Goal: Communication & Community: Answer question/provide support

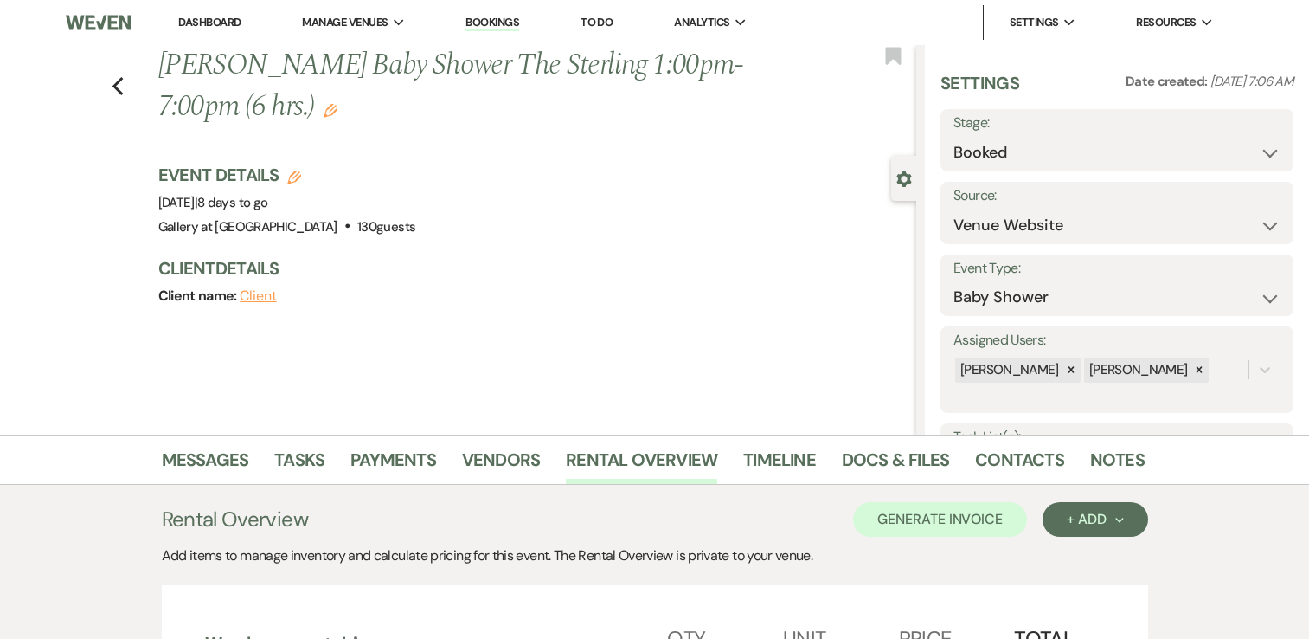
select select "5"
select select "3"
click at [210, 18] on link "Dashboard" at bounding box center [209, 22] width 62 height 15
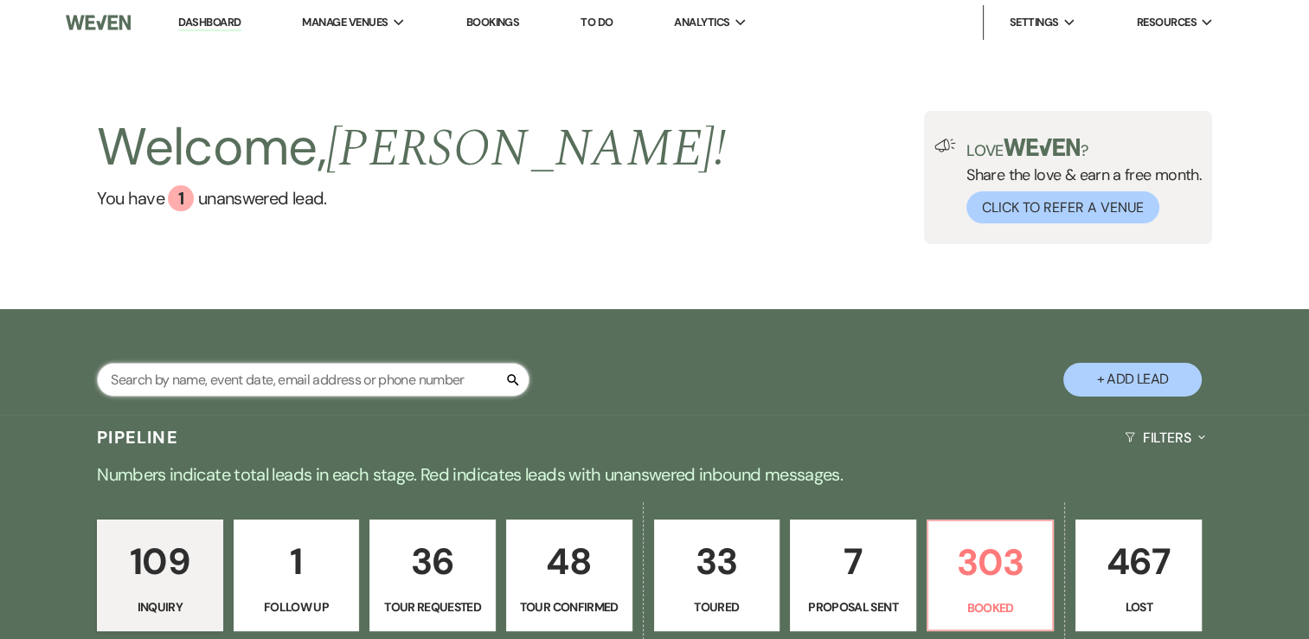
click at [434, 389] on input "text" at bounding box center [313, 380] width 433 height 34
type input "shi"
select select "4"
select select "5"
select select "8"
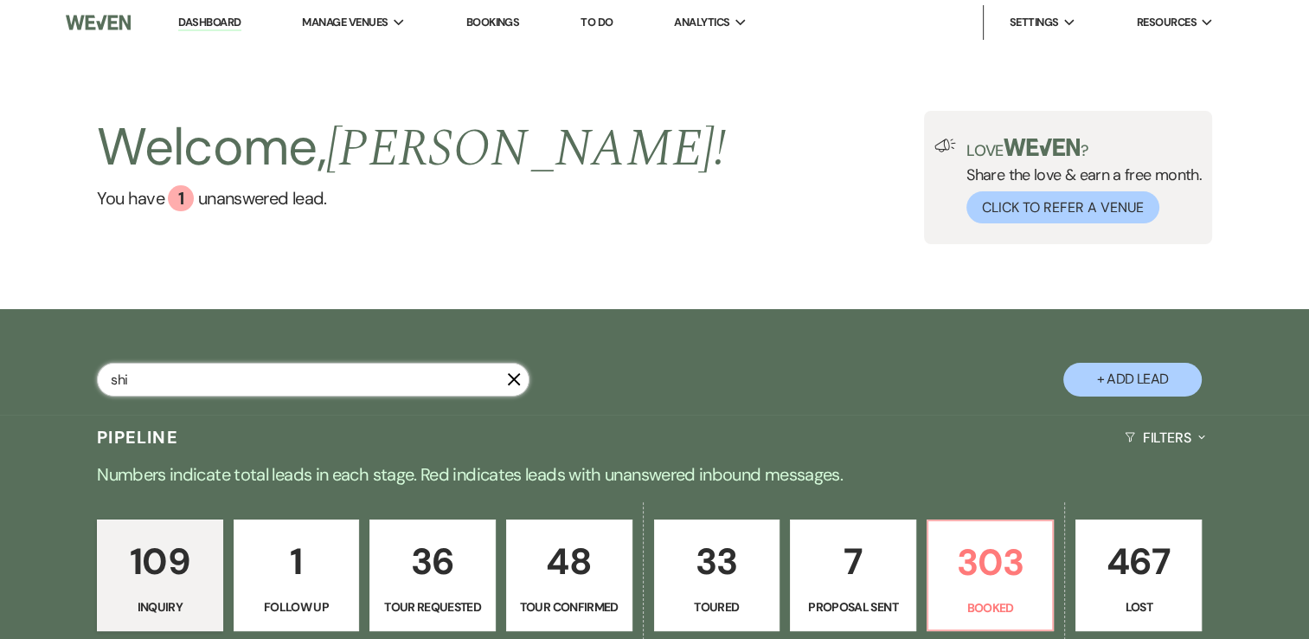
select select "5"
select select "8"
select select "5"
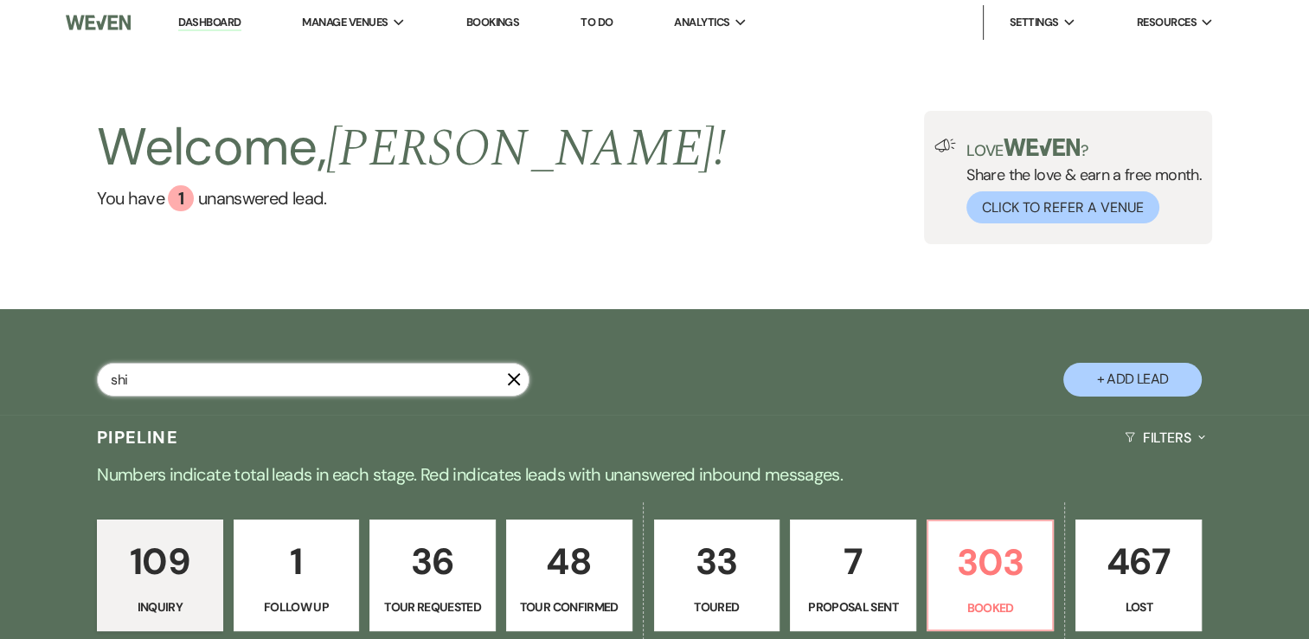
select select "8"
select select "5"
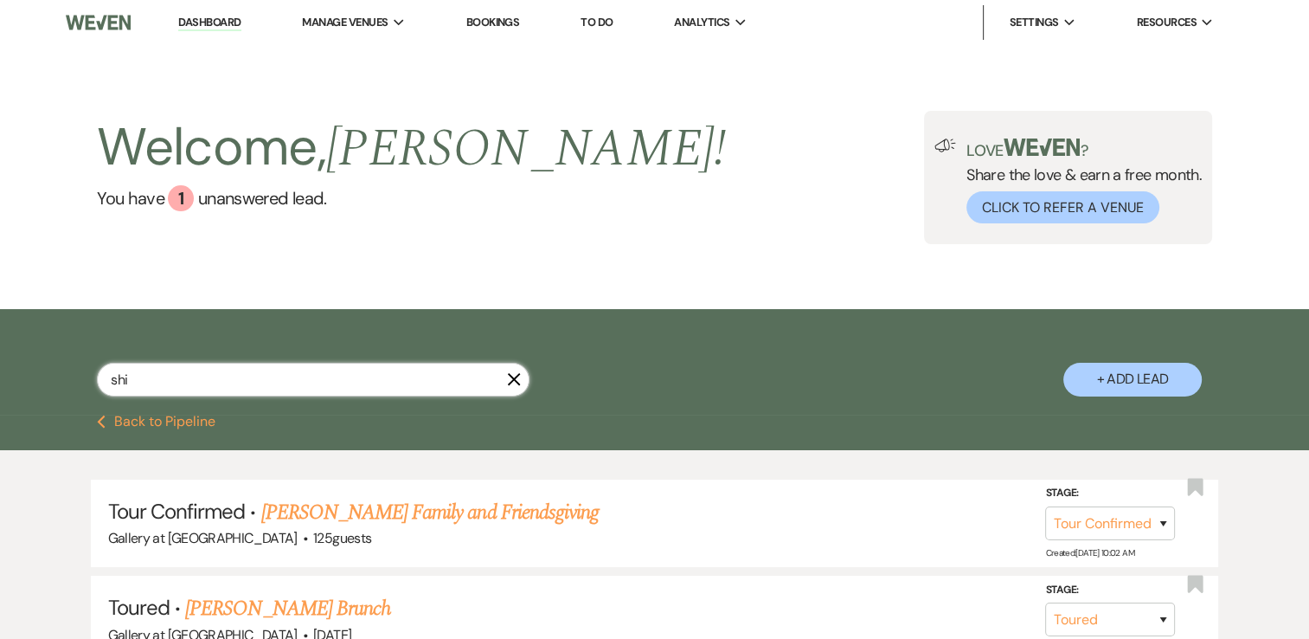
type input "[DEMOGRAPHIC_DATA]"
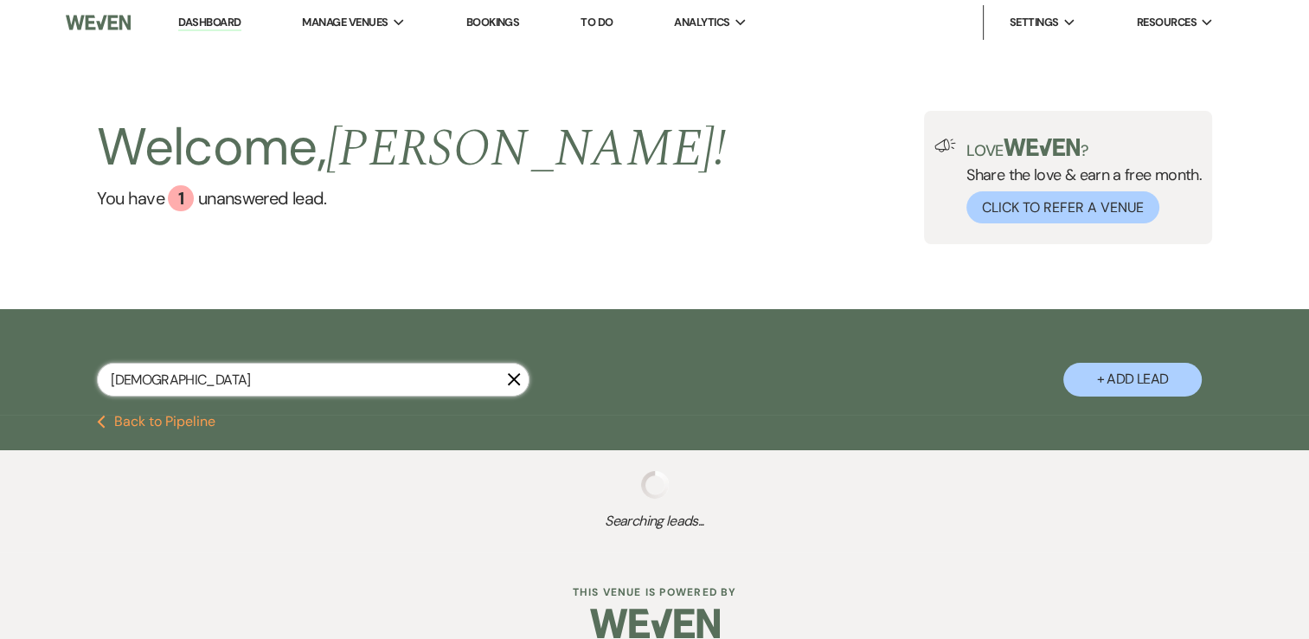
select select "5"
select select "8"
select select "5"
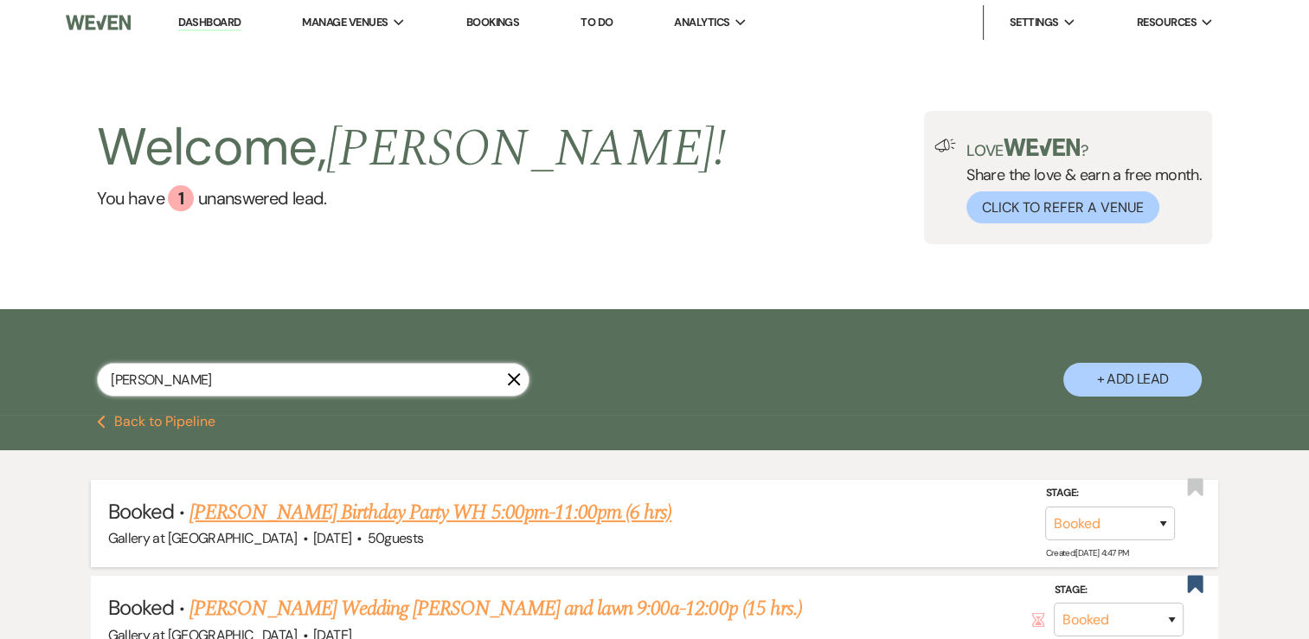
scroll to position [87, 0]
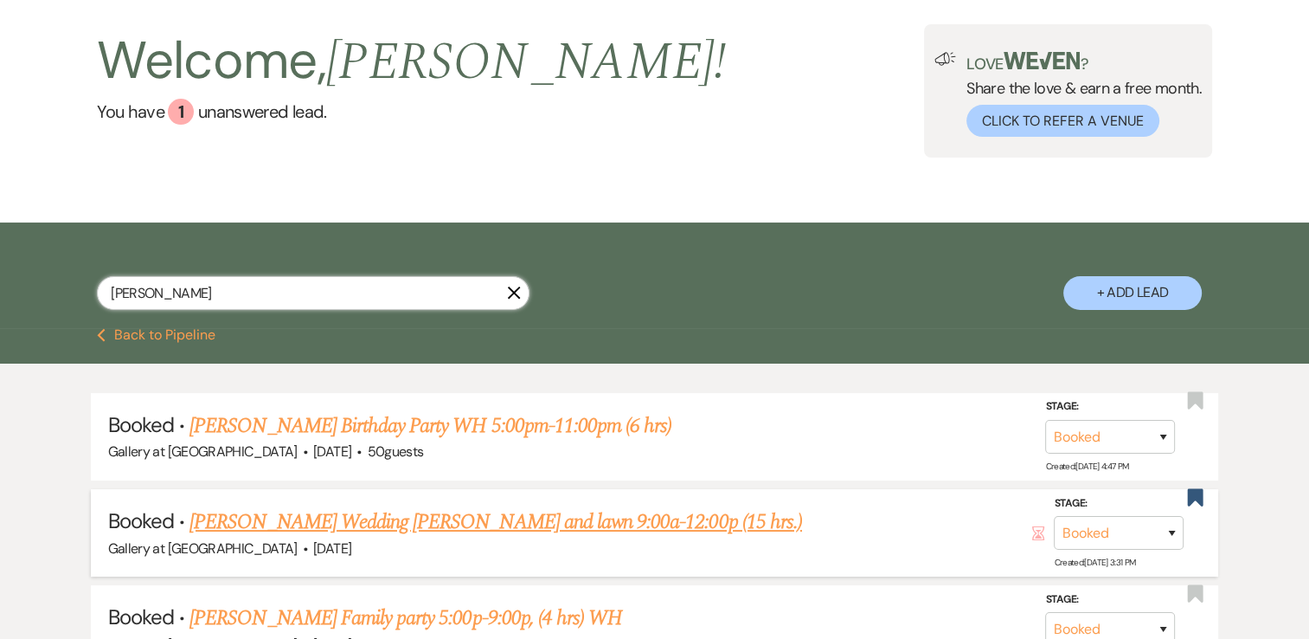
type input "[PERSON_NAME]"
click at [351, 529] on link "[PERSON_NAME] Wedding [PERSON_NAME] and lawn 9:00a-12:00p (15 hrs.)" at bounding box center [496, 521] width 613 height 31
select select "6"
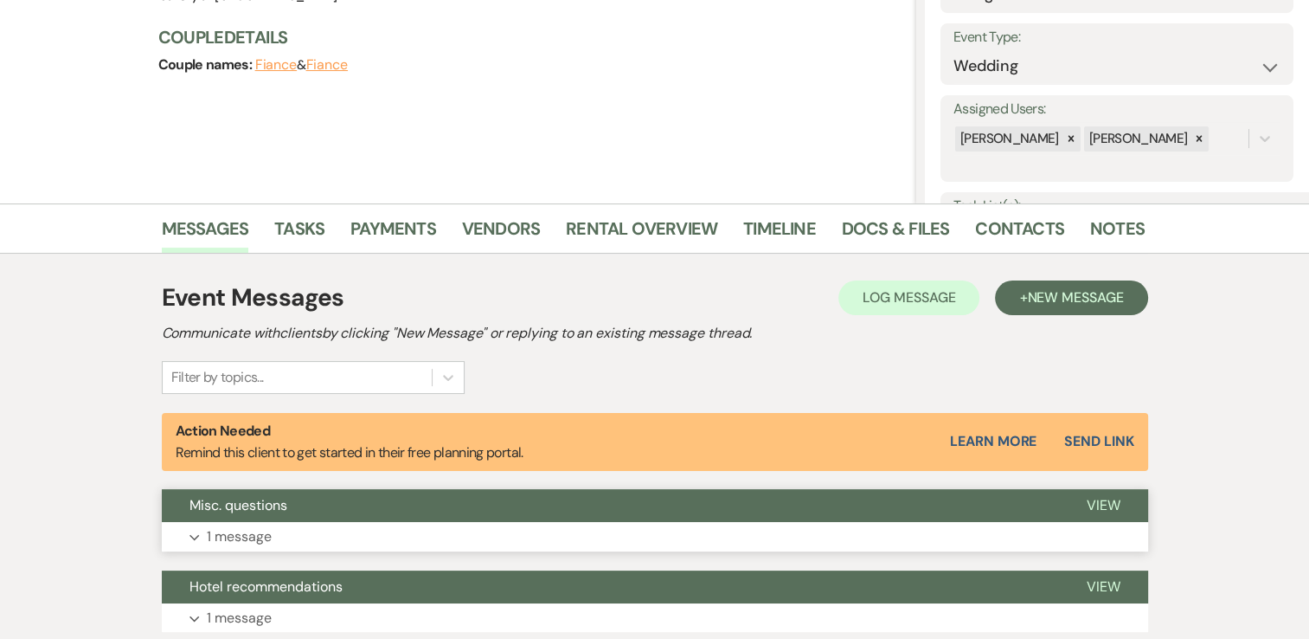
scroll to position [260, 0]
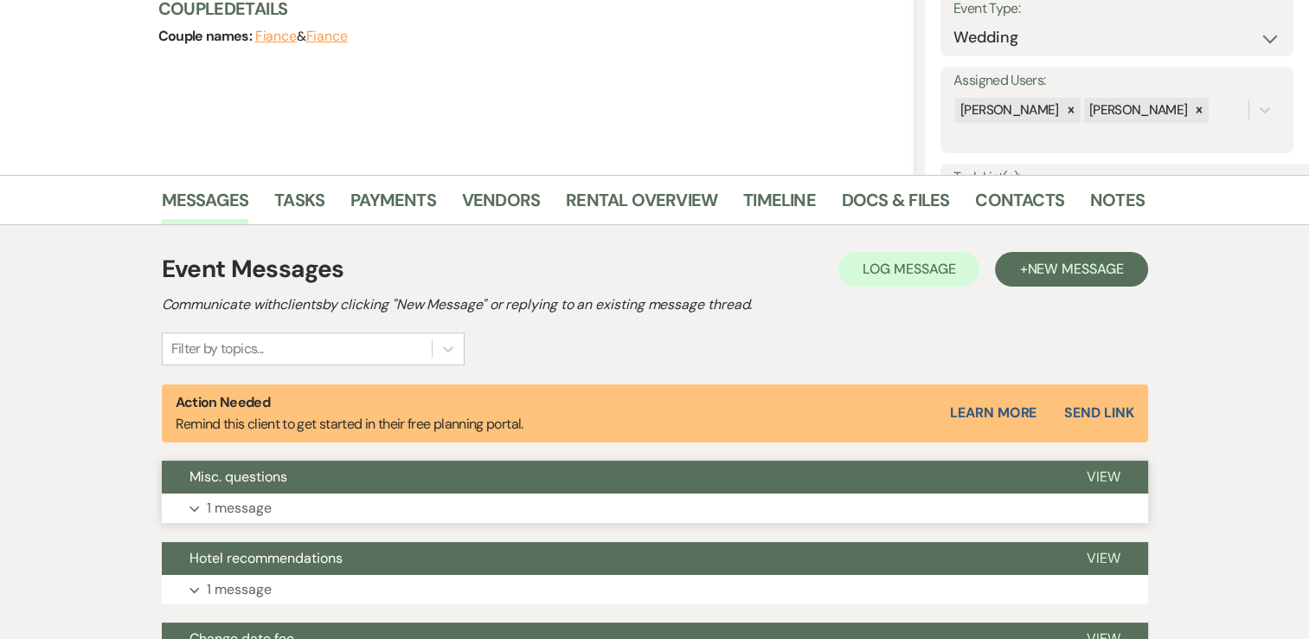
click at [350, 511] on button "Expand 1 message" at bounding box center [655, 507] width 987 height 29
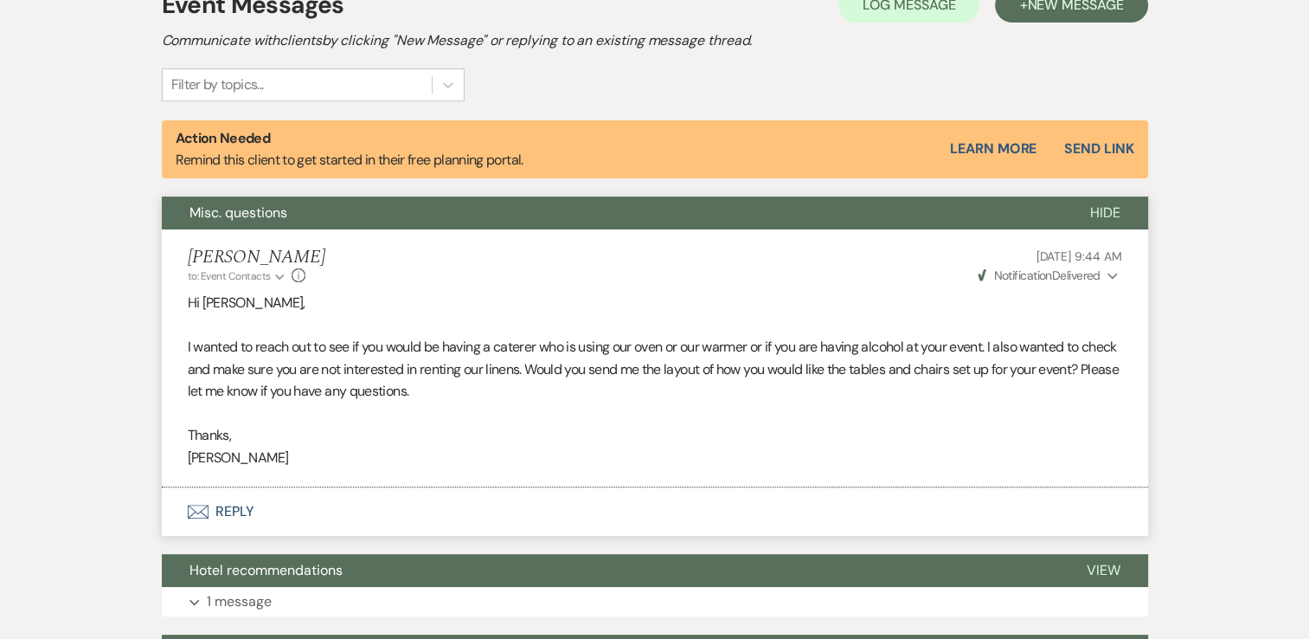
scroll to position [692, 0]
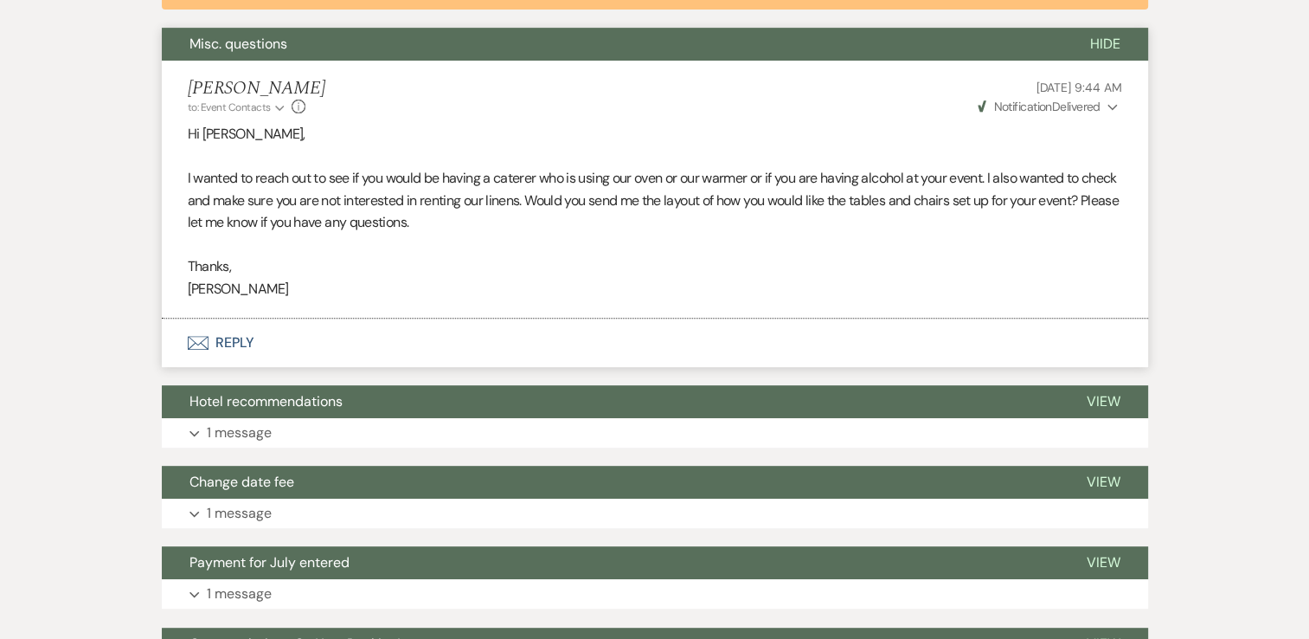
click at [263, 352] on button "Envelope Reply" at bounding box center [655, 342] width 987 height 48
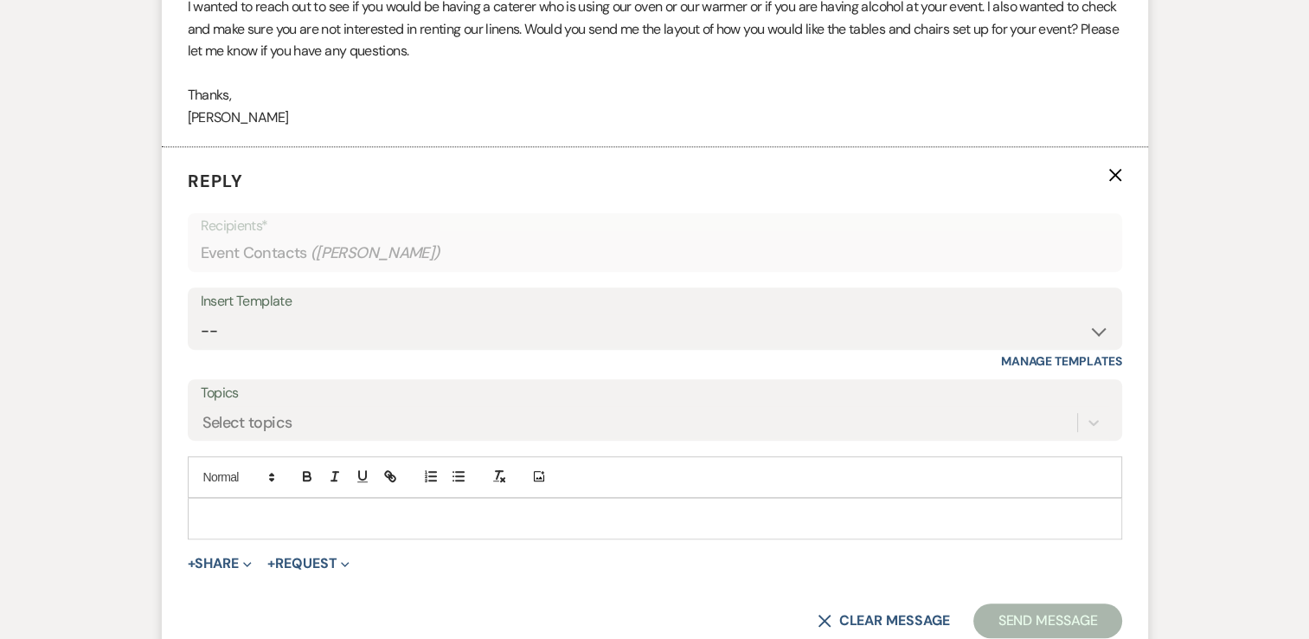
scroll to position [865, 0]
click at [351, 507] on p at bounding box center [655, 516] width 907 height 19
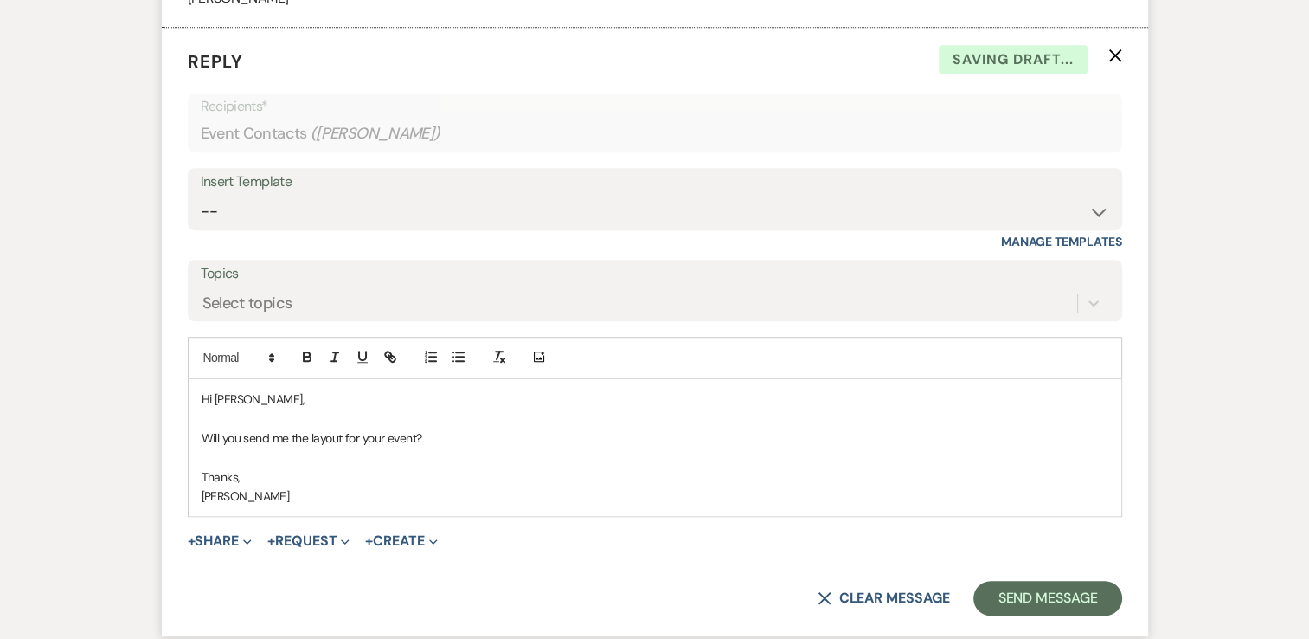
scroll to position [1039, 0]
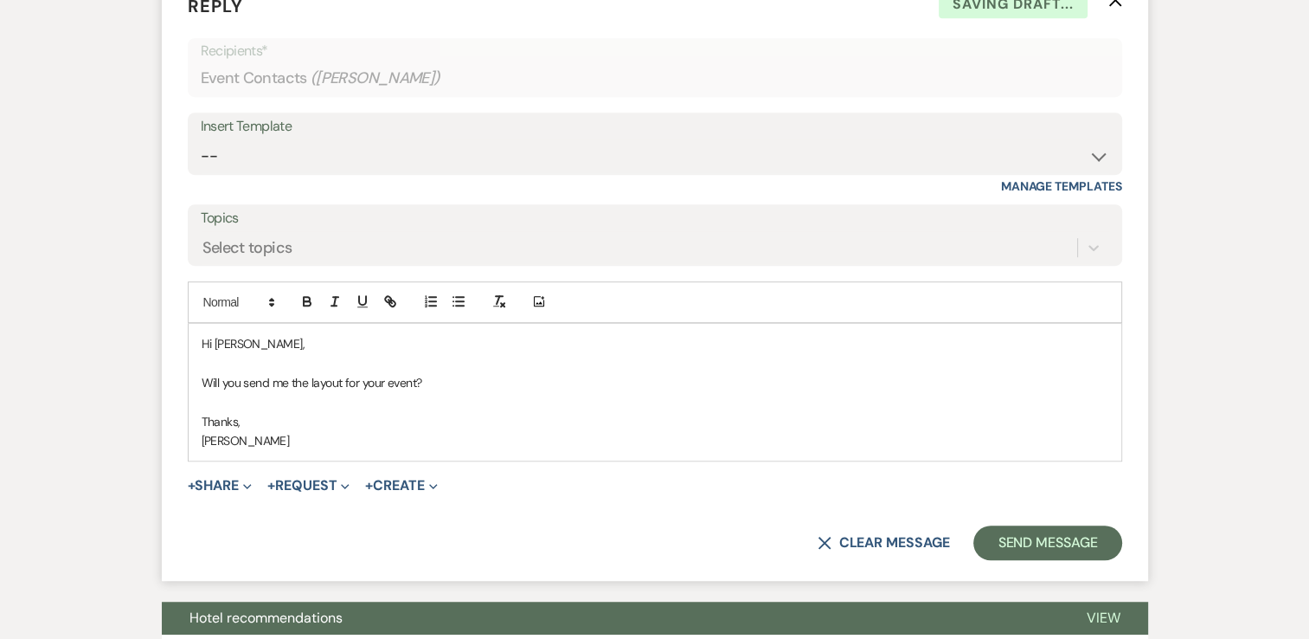
click at [1097, 560] on form "Reply X Saving draft... Recipients* Event Contacts ( [PERSON_NAME] ) Insert Tem…" at bounding box center [655, 276] width 987 height 609
click at [1091, 550] on button "Send Message" at bounding box center [1048, 542] width 148 height 35
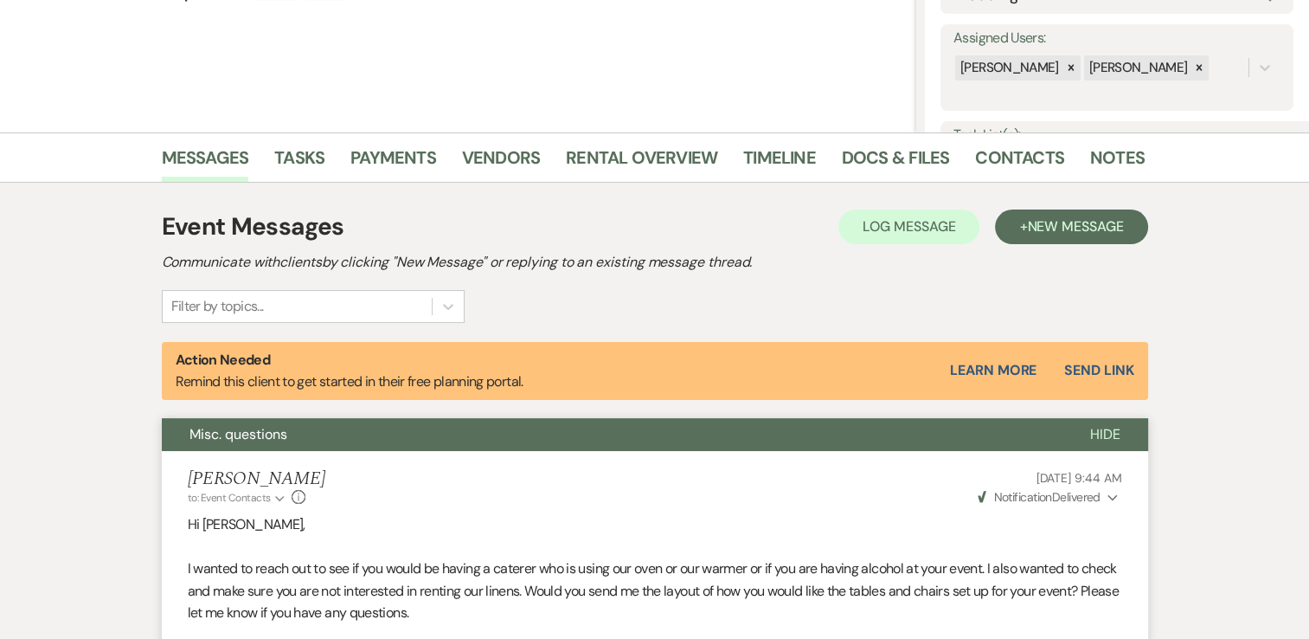
scroll to position [0, 0]
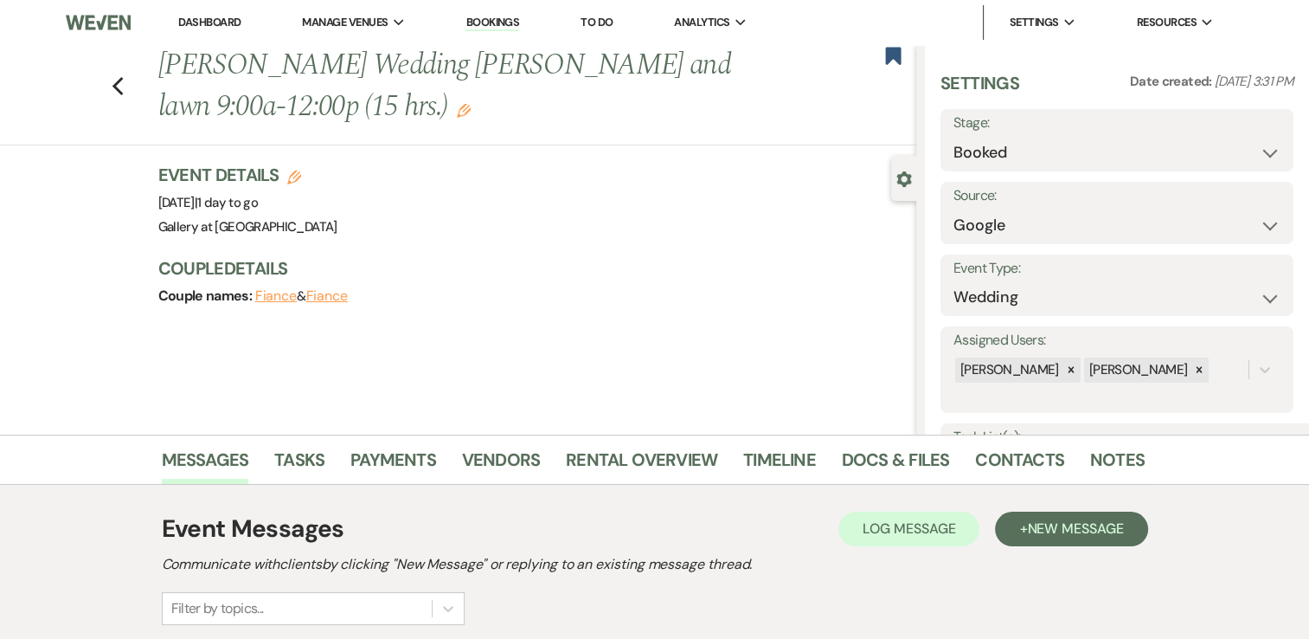
drag, startPoint x: 217, startPoint y: 23, endPoint x: 180, endPoint y: 2, distance: 42.6
click at [217, 23] on link "Dashboard" at bounding box center [209, 22] width 62 height 15
